Goal: Information Seeking & Learning: Check status

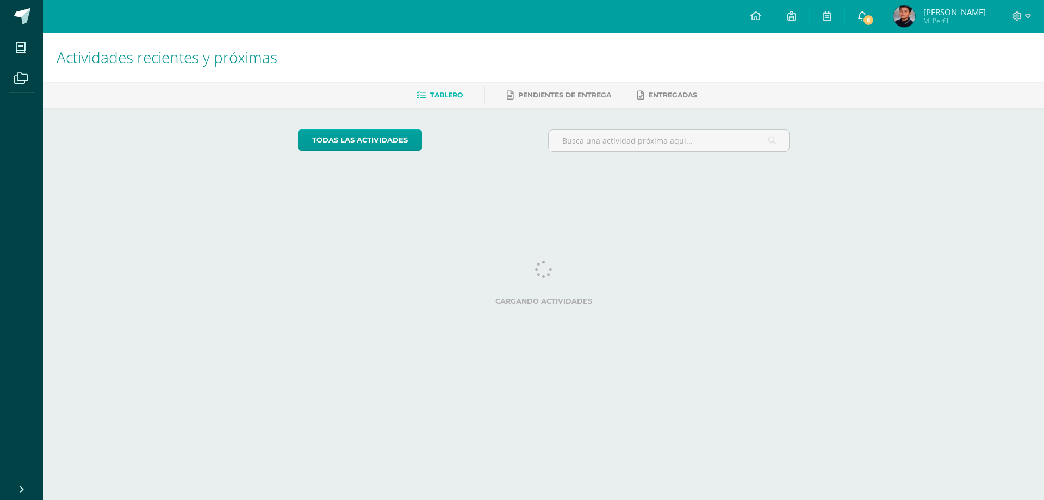
click at [865, 16] on span "6" at bounding box center [868, 20] width 12 height 12
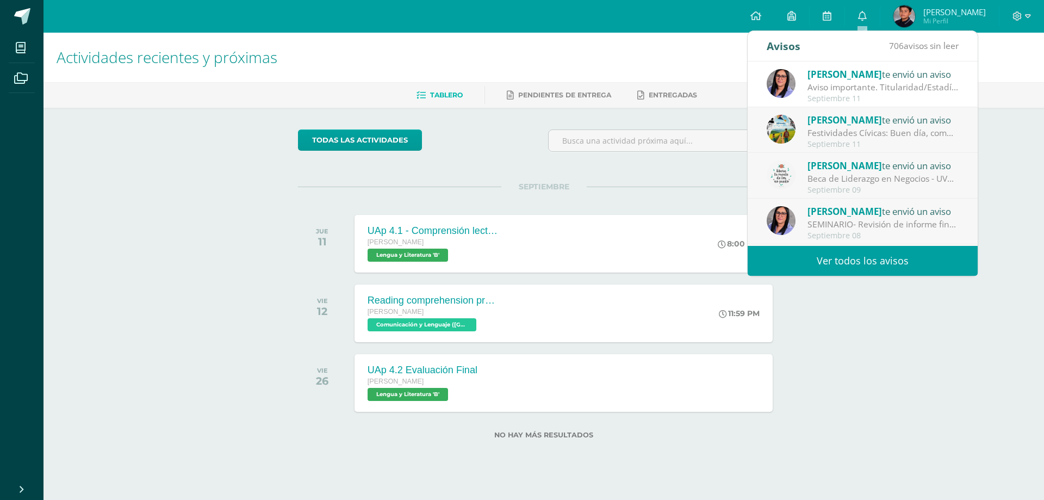
click at [861, 126] on span "[PERSON_NAME]" at bounding box center [844, 120] width 74 height 13
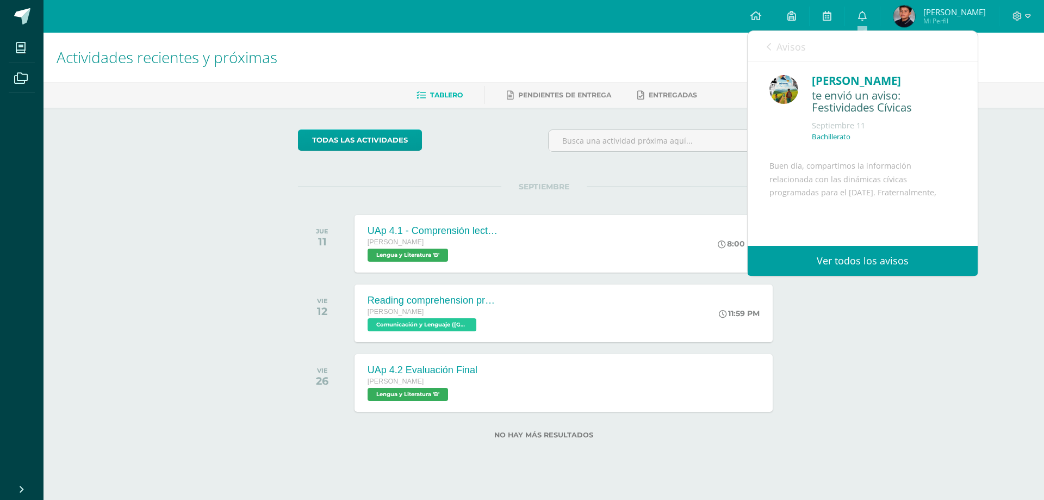
scroll to position [109, 0]
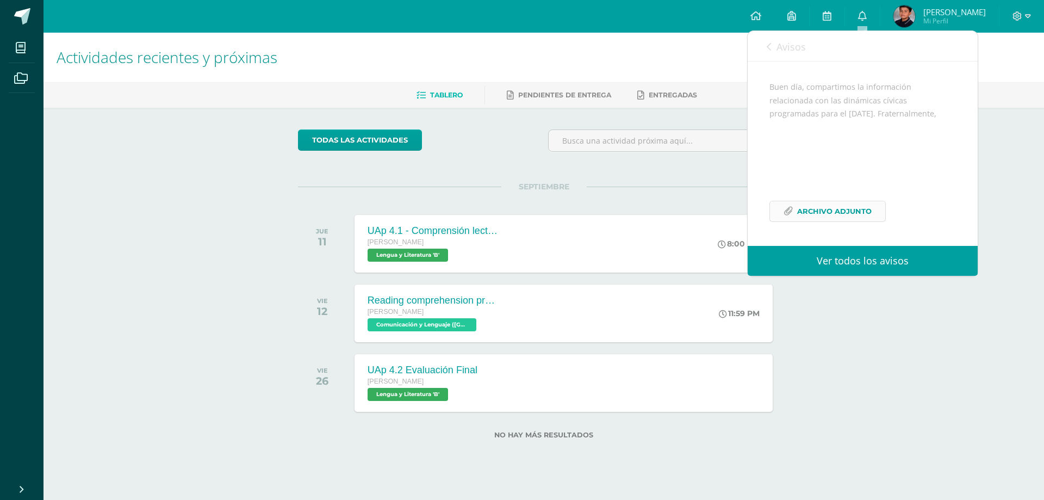
click at [860, 212] on span "Archivo Adjunto" at bounding box center [834, 211] width 74 height 20
click at [768, 44] on icon at bounding box center [769, 46] width 4 height 9
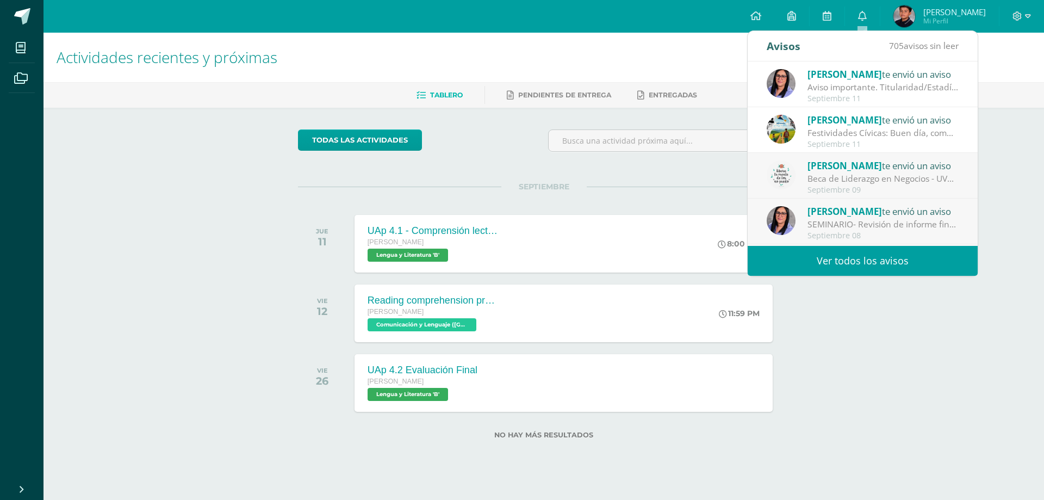
click at [800, 166] on div "Lourdes Suriano te envió un aviso Beca de Liderazgo en Negocios - UVG: Buenos d…" at bounding box center [863, 176] width 192 height 36
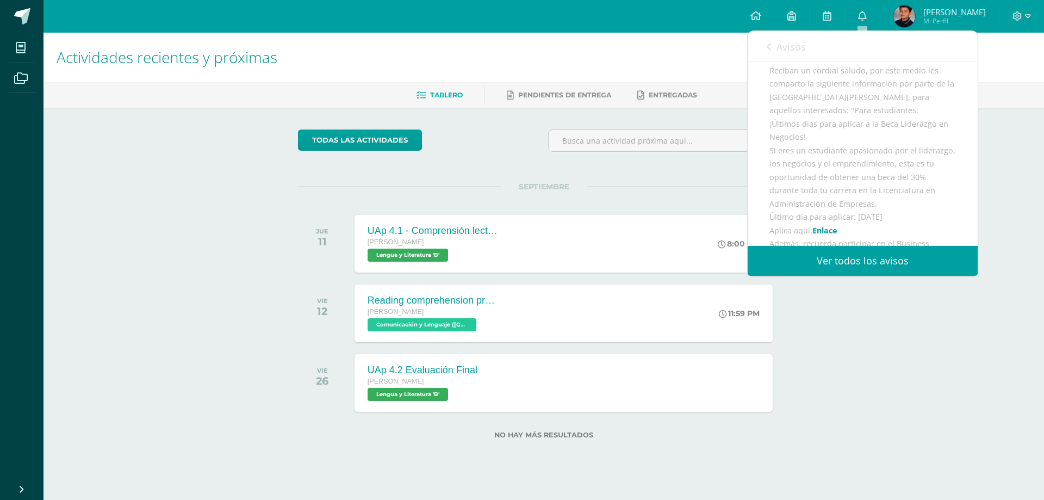
click at [765, 45] on div "Avisos 704 avisos sin leer Avisos" at bounding box center [863, 46] width 230 height 30
click at [767, 46] on icon at bounding box center [769, 46] width 4 height 9
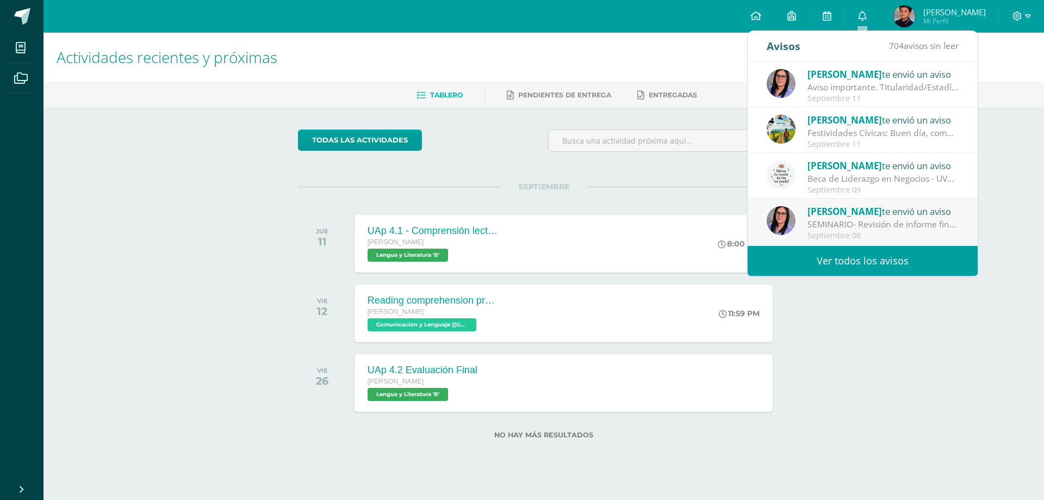
click at [833, 219] on div "SEMINARIO- Revisión de informe final. : Estimados estudiantes graduandos: Los s…" at bounding box center [882, 224] width 151 height 13
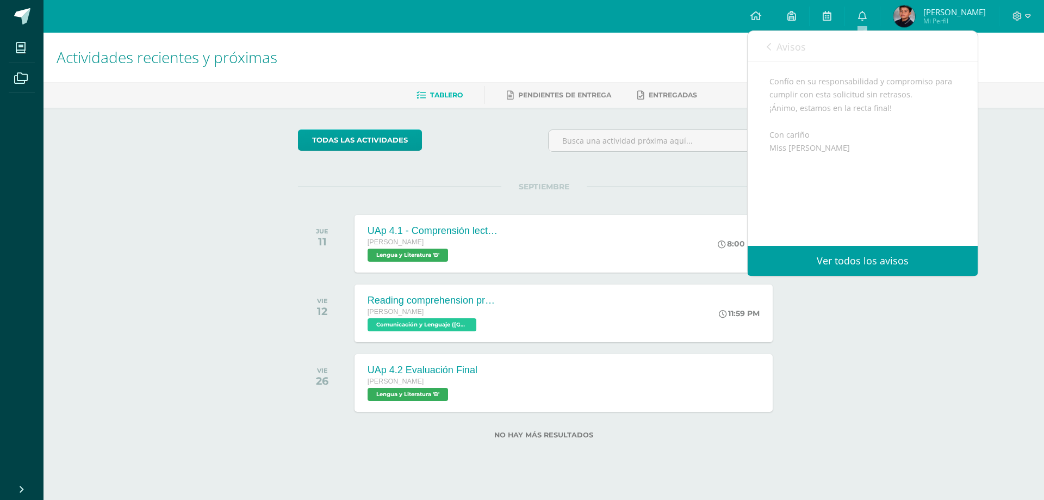
scroll to position [417, 0]
click at [770, 57] on link "Avisos" at bounding box center [786, 46] width 39 height 31
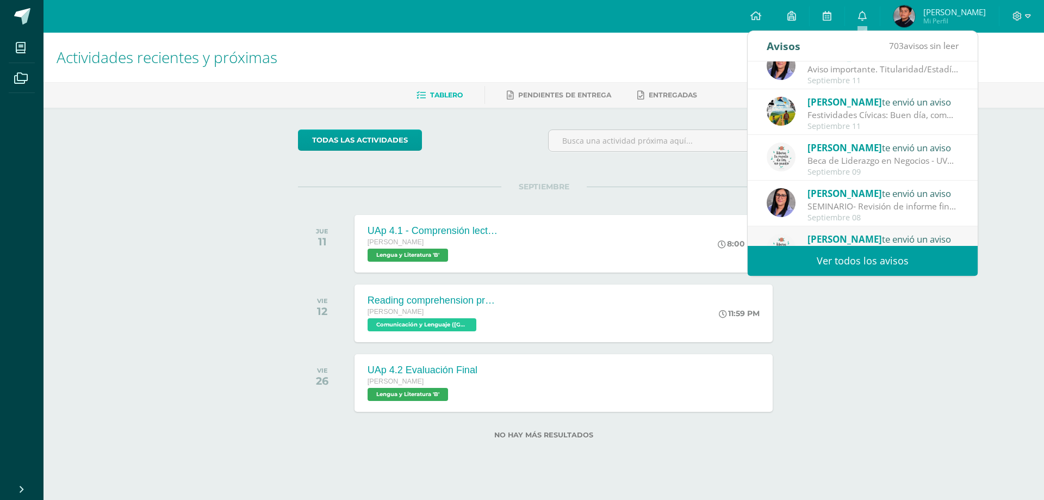
scroll to position [0, 0]
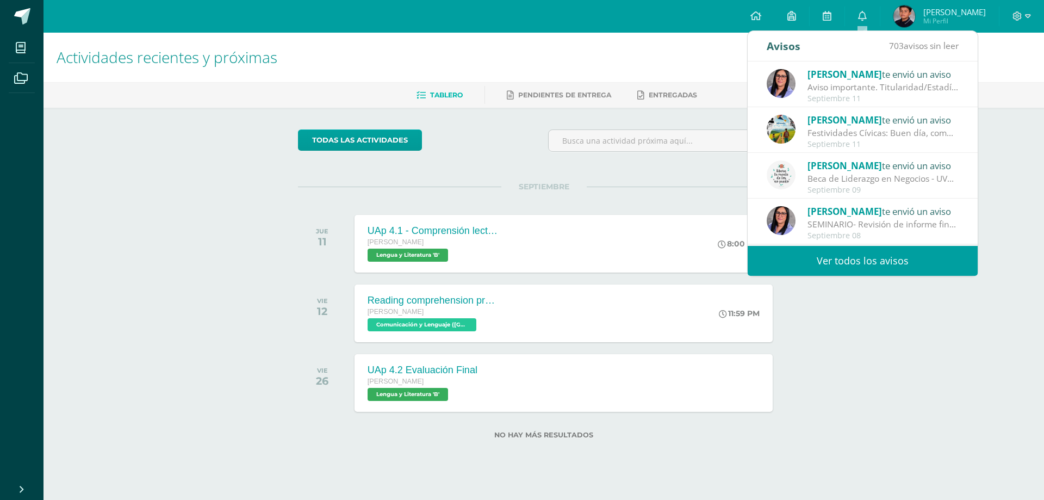
click at [837, 97] on div "Septiembre 11" at bounding box center [882, 98] width 151 height 9
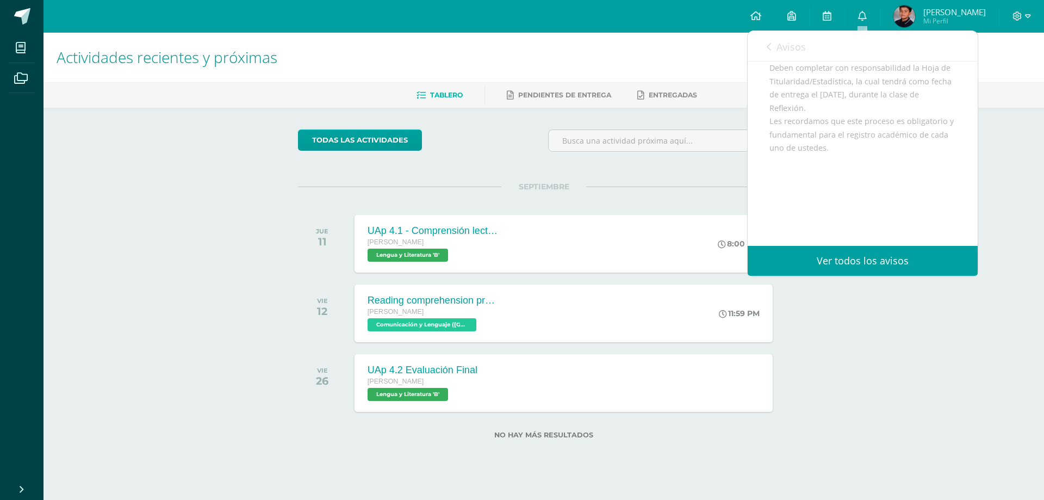
scroll to position [42, 0]
click at [767, 52] on link "Avisos" at bounding box center [786, 46] width 39 height 31
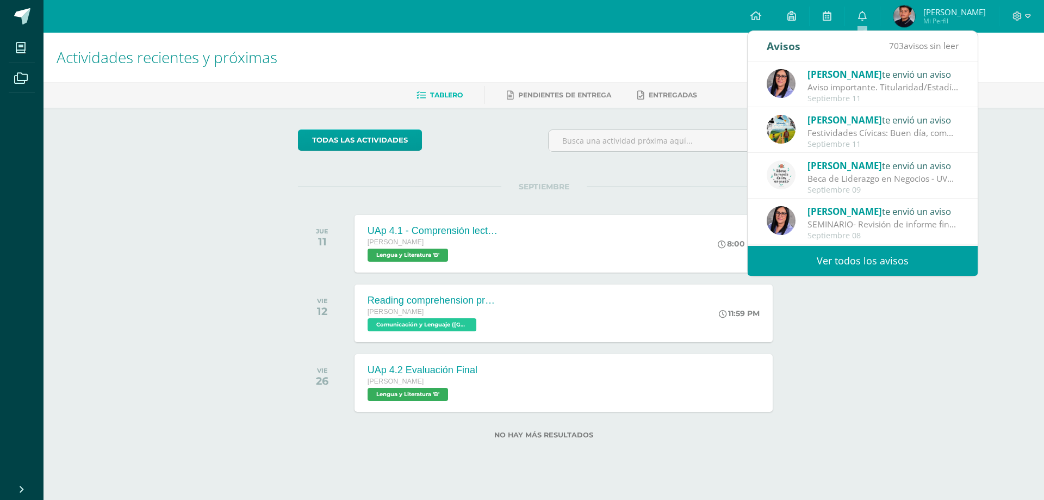
click at [819, 126] on div "Ericka Dardón te envió un aviso" at bounding box center [882, 120] width 151 height 14
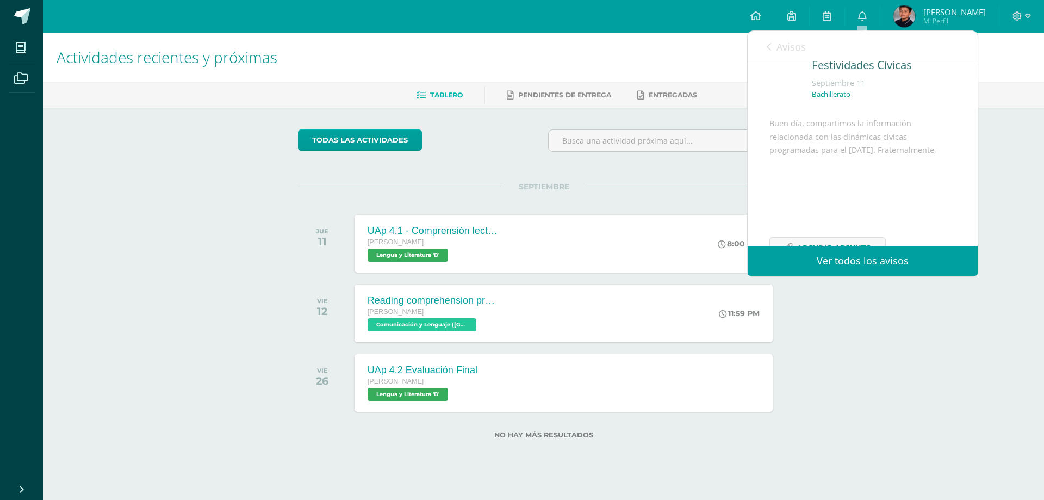
scroll to position [0, 0]
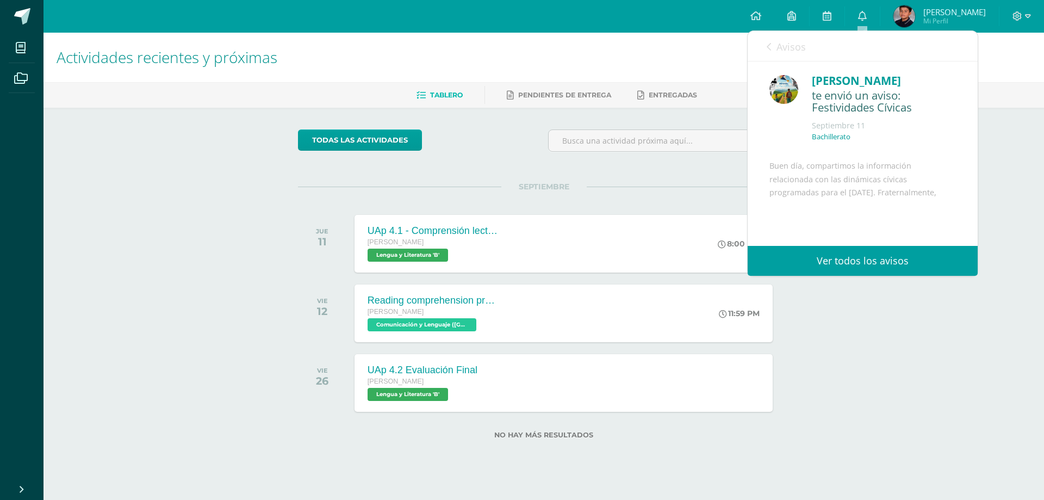
click at [770, 50] on icon at bounding box center [769, 46] width 4 height 9
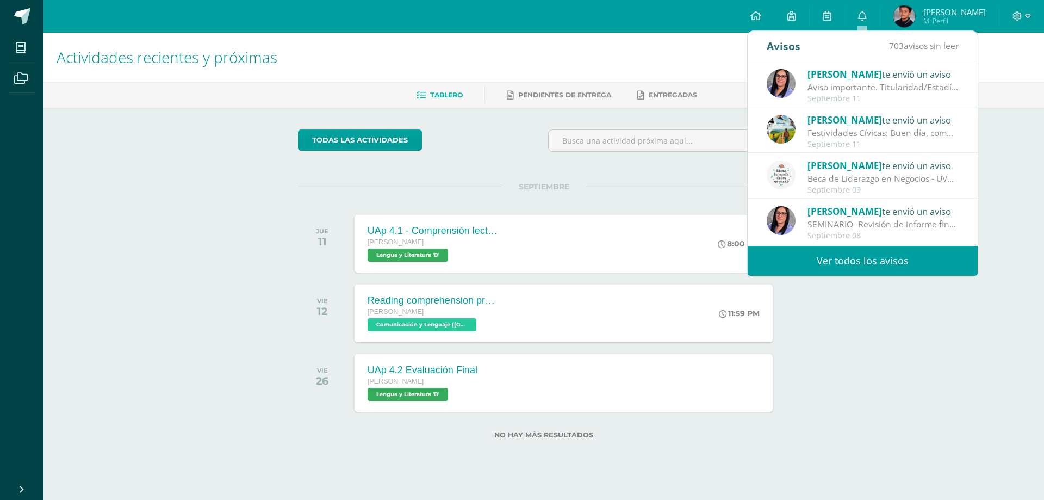
click at [896, 49] on span "703" at bounding box center [896, 46] width 15 height 12
click at [899, 46] on span "703" at bounding box center [896, 46] width 15 height 12
click at [888, 252] on link "Ver todos los avisos" at bounding box center [863, 261] width 230 height 30
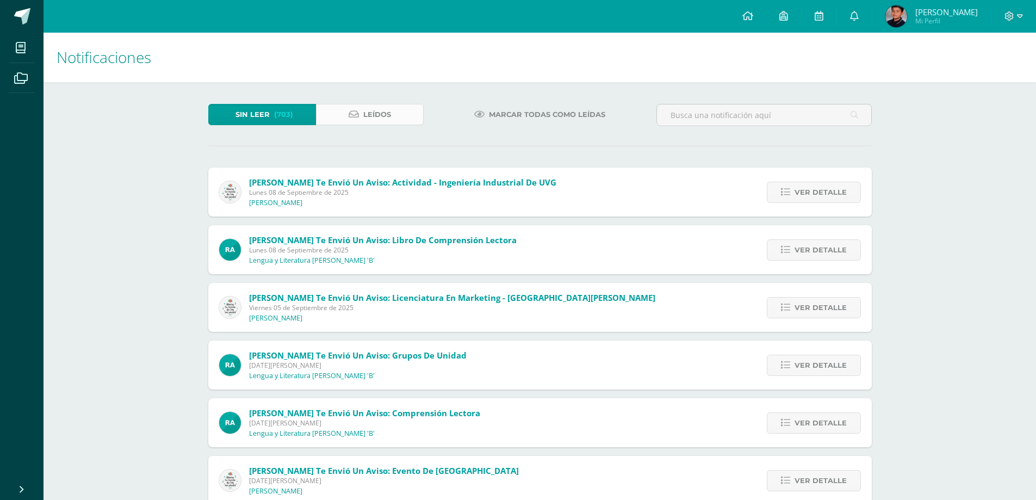
click at [380, 108] on span "Leídos" at bounding box center [377, 114] width 28 height 20
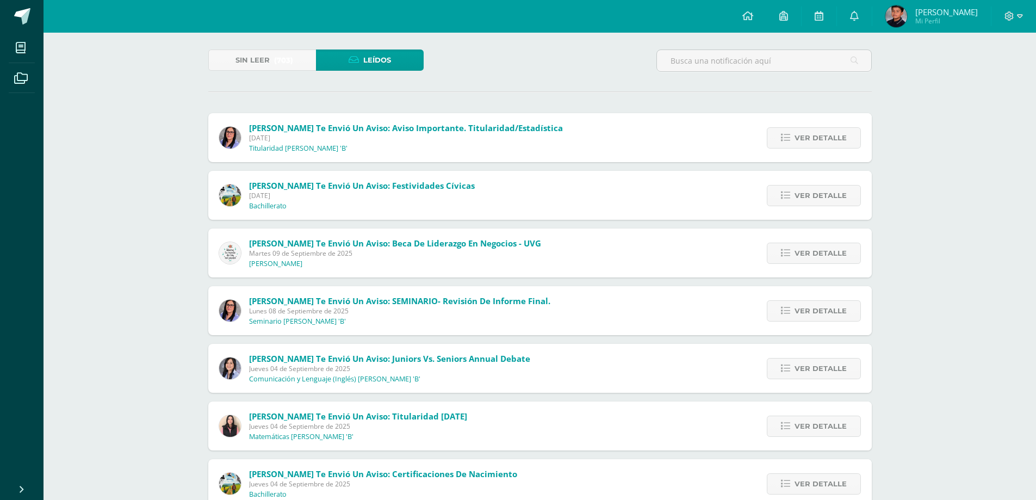
scroll to position [109, 0]
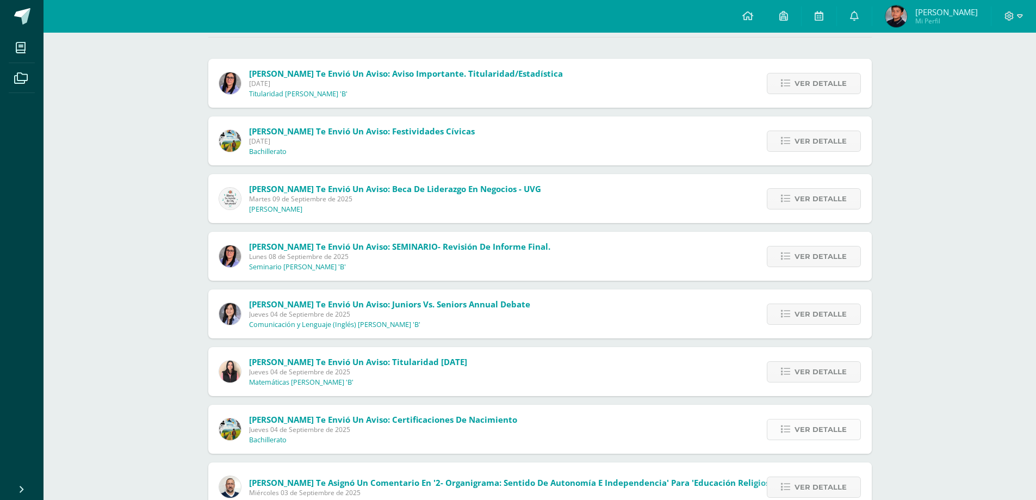
click at [803, 430] on span "Ver detalle" at bounding box center [820, 429] width 52 height 20
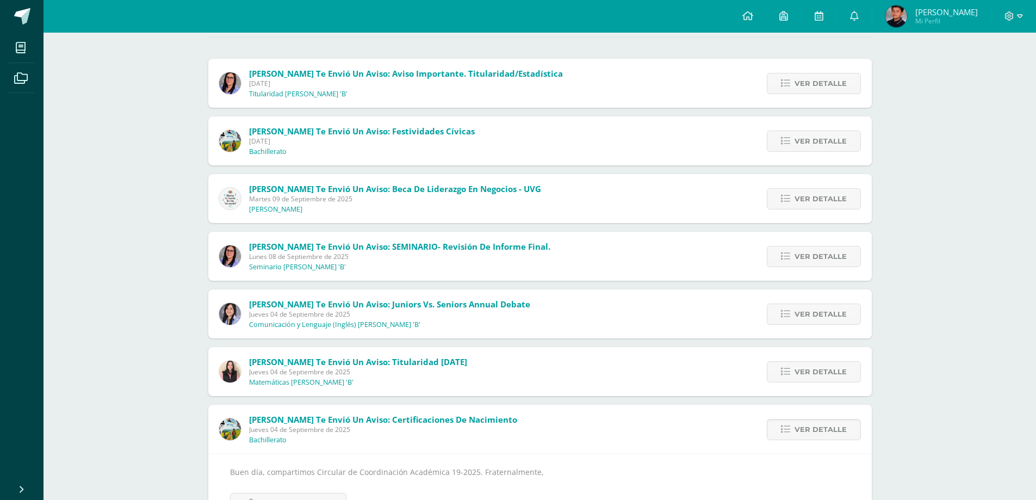
scroll to position [326, 0]
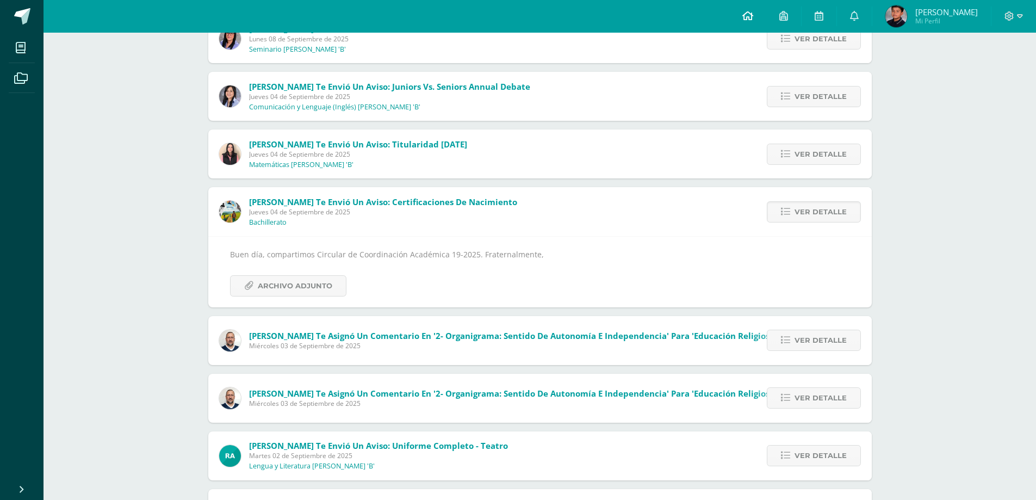
click at [752, 14] on icon at bounding box center [747, 16] width 11 height 10
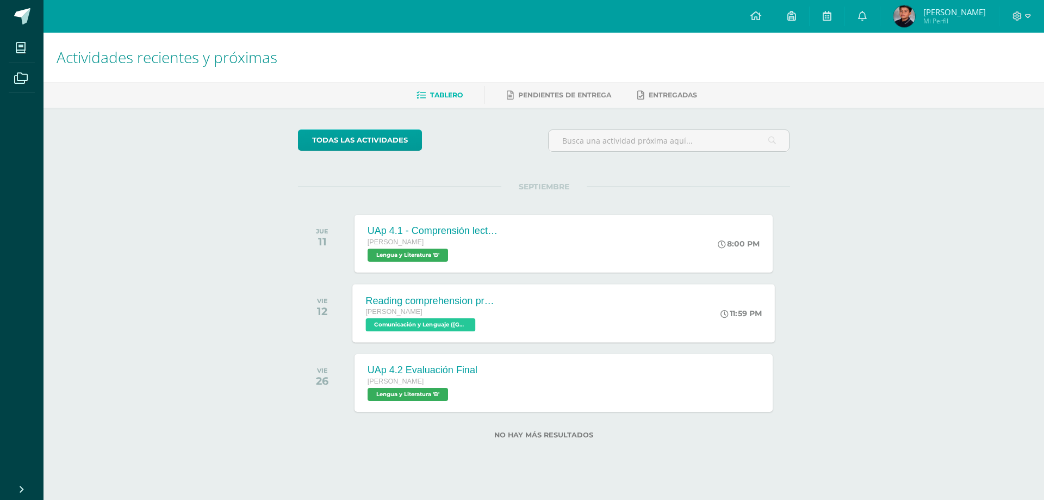
click at [394, 311] on span "[PERSON_NAME]" at bounding box center [393, 312] width 57 height 8
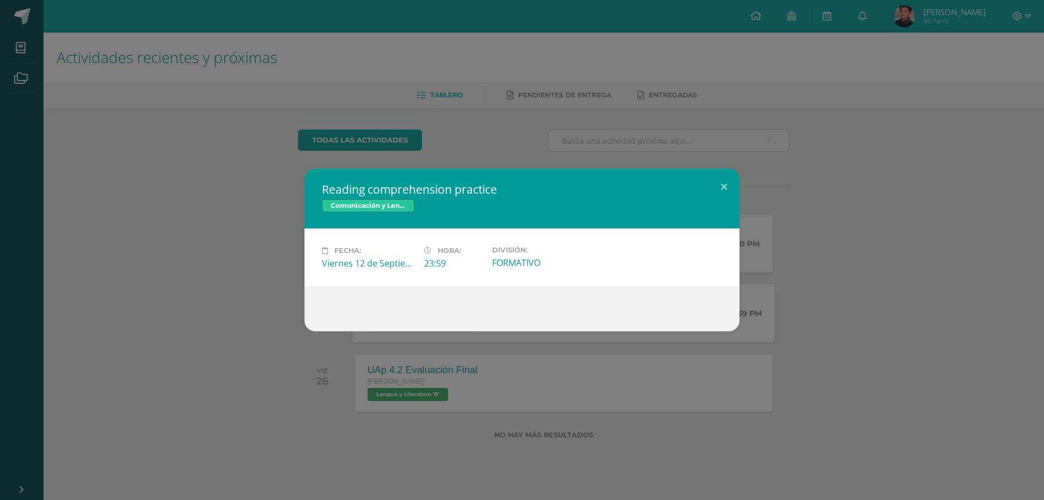
click at [406, 210] on span "Comunicación y Lenguaje ([GEOGRAPHIC_DATA])" at bounding box center [368, 205] width 92 height 13
click at [453, 173] on div "Reading comprehension practice Comunicación y Lenguaje (Inglés)" at bounding box center [521, 199] width 435 height 60
click at [450, 191] on h2 "Reading comprehension practice" at bounding box center [522, 189] width 400 height 15
click at [362, 182] on h2 "Reading comprehension practice" at bounding box center [522, 189] width 400 height 15
click at [335, 221] on div "Reading comprehension practice Comunicación y Lenguaje (Inglés)" at bounding box center [521, 199] width 435 height 60
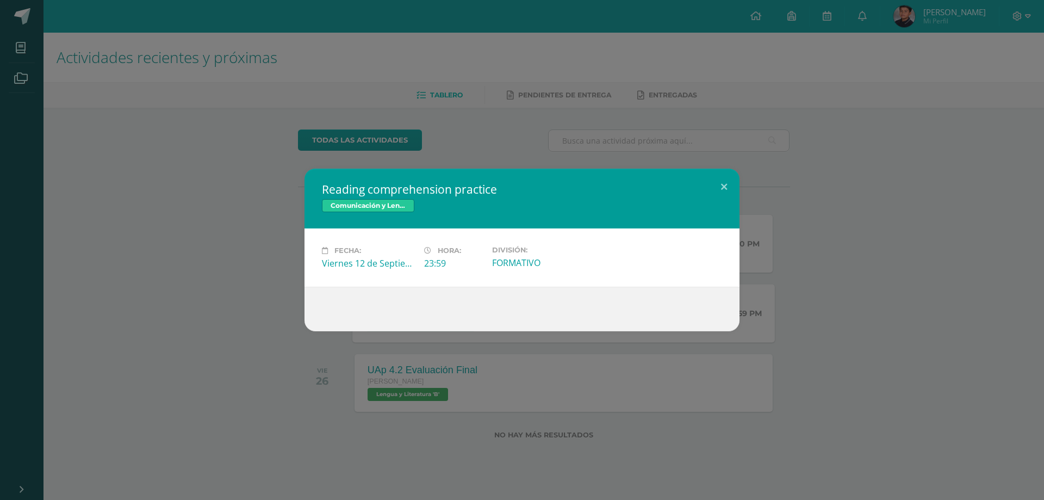
click at [363, 258] on div "Fecha: Viernes 12 de Septiembre" at bounding box center [369, 257] width 94 height 23
drag, startPoint x: 489, startPoint y: 251, endPoint x: 527, endPoint y: 223, distance: 47.5
click at [521, 255] on div "Fecha: Viernes 12 de Septiembre Hora: 23:59 División: FORMATIVO" at bounding box center [522, 257] width 409 height 23
click at [490, 198] on div "Reading comprehension practice Comunicación y Lenguaje (Inglés)" at bounding box center [521, 199] width 435 height 60
click at [508, 213] on div "Comunicación y Lenguaje ([GEOGRAPHIC_DATA])" at bounding box center [522, 207] width 400 height 16
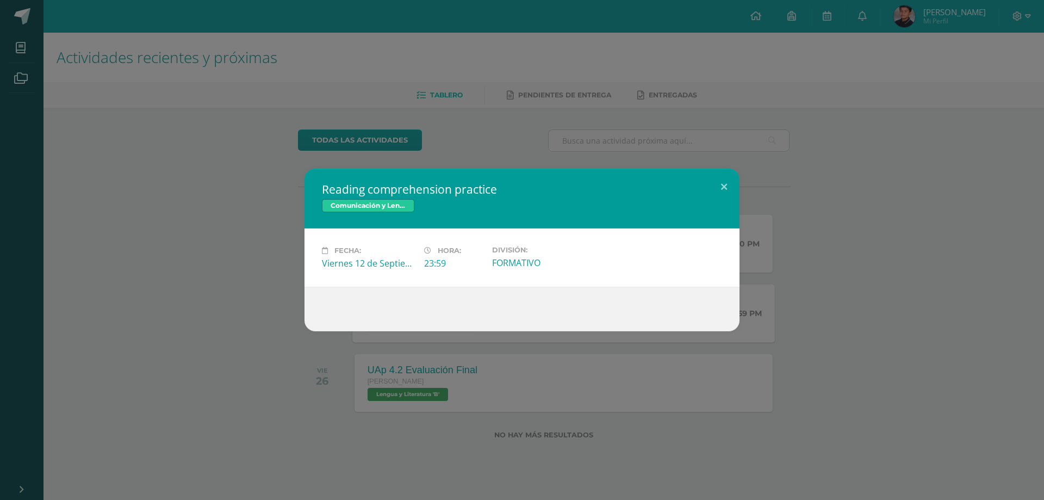
click at [540, 316] on div at bounding box center [521, 309] width 435 height 45
click at [732, 181] on button at bounding box center [723, 187] width 31 height 37
